Goal: Information Seeking & Learning: Learn about a topic

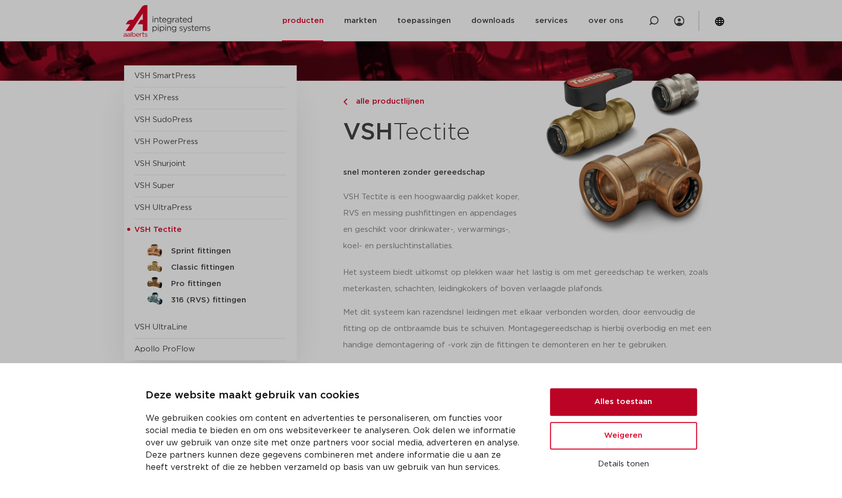
click at [666, 413] on button "Alles toestaan" at bounding box center [623, 402] width 147 height 28
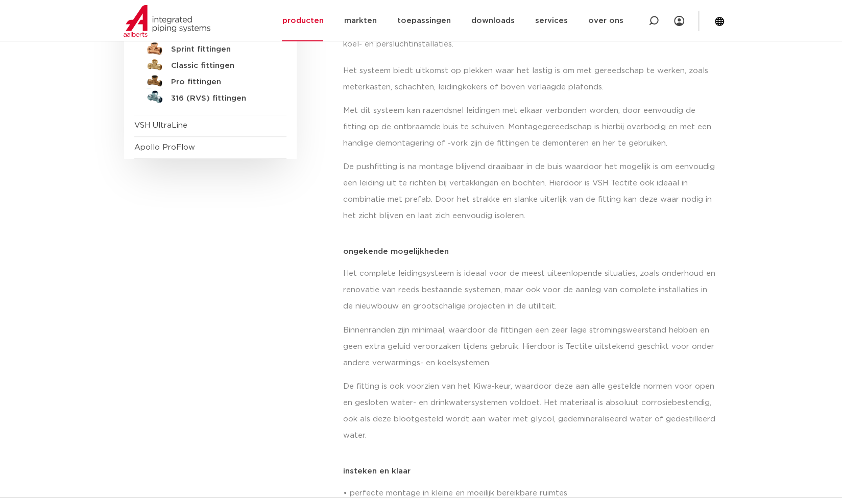
scroll to position [286, 0]
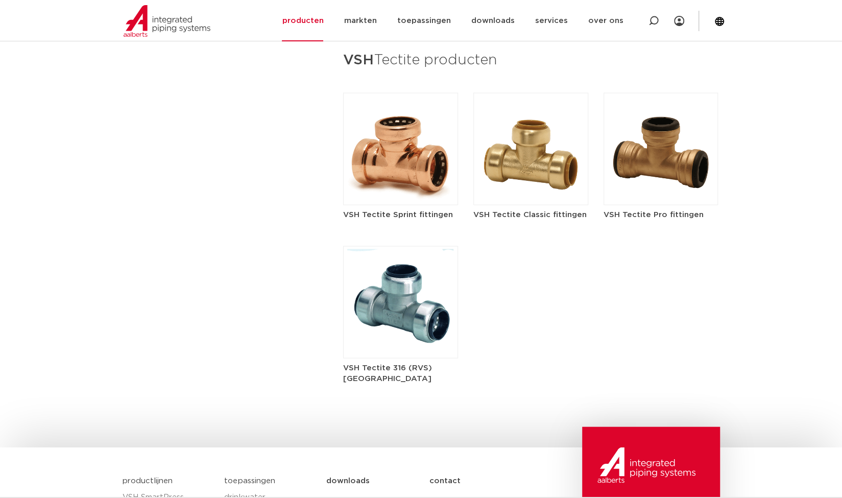
scroll to position [1211, 0]
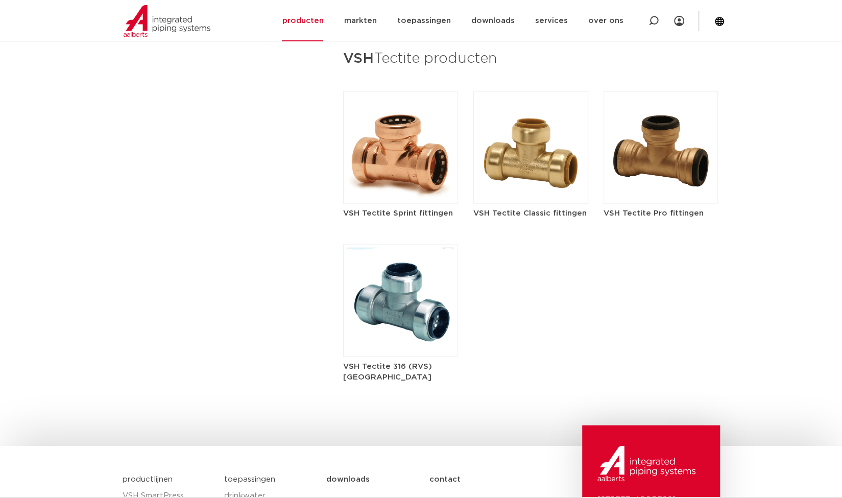
click at [409, 176] on img at bounding box center [400, 147] width 115 height 112
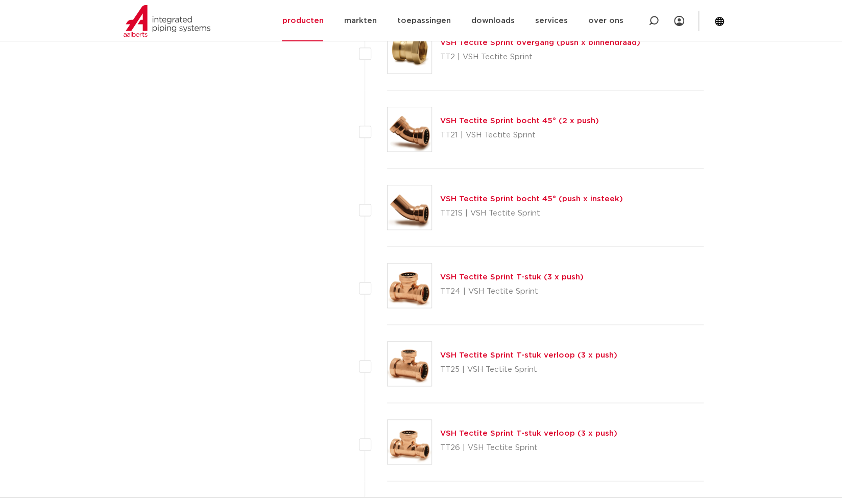
scroll to position [756, 0]
click at [524, 289] on p "TT24 | VSH Tectite Sprint" at bounding box center [511, 291] width 143 height 16
click at [509, 276] on link "VSH Tectite Sprint T-stuk (3 x push)" at bounding box center [511, 277] width 143 height 8
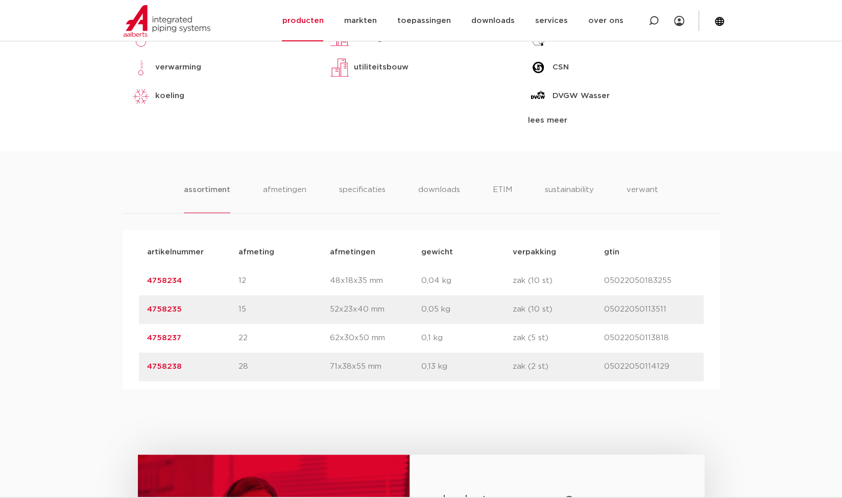
scroll to position [502, 0]
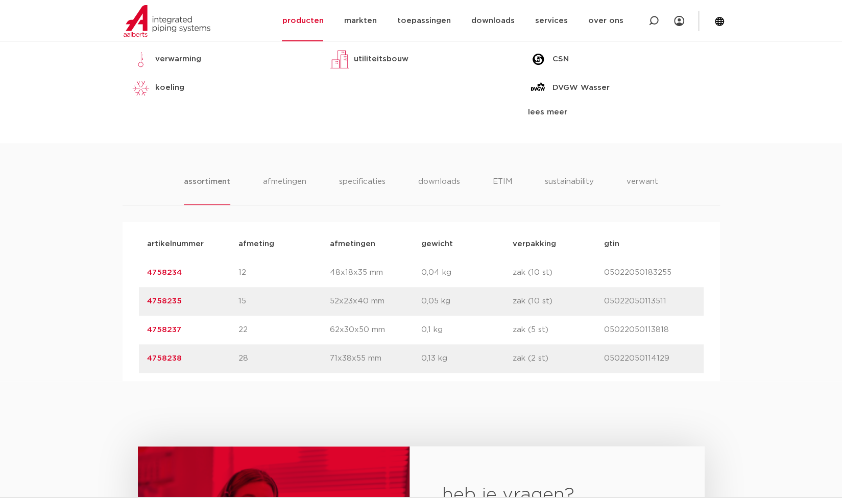
click at [360, 304] on p "52x23x40 mm" at bounding box center [375, 301] width 91 height 12
click at [646, 308] on div "artikelnummer 4758235 afmeting 15 [GEOGRAPHIC_DATA] 52x23x40 mm gewicht 0,05 kg…" at bounding box center [421, 301] width 565 height 29
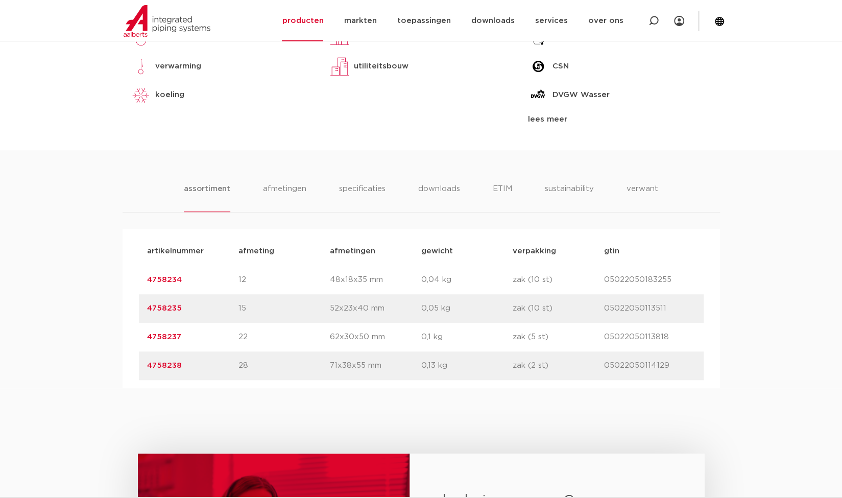
scroll to position [497, 0]
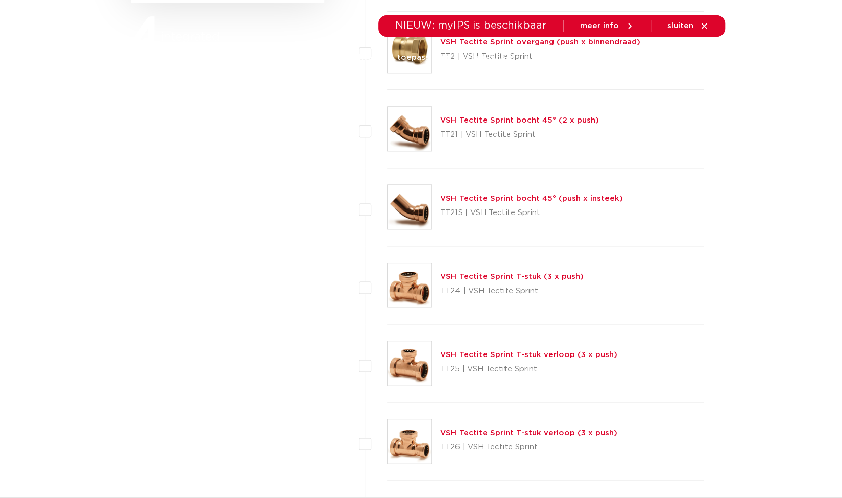
scroll to position [756, 0]
